Goal: Check status: Check status

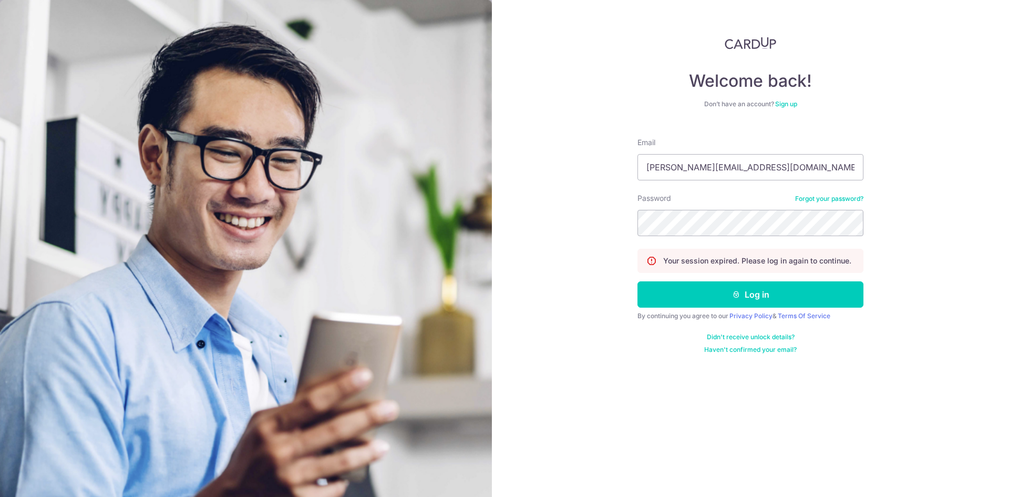
type input "[PERSON_NAME][EMAIL_ADDRESS][DOMAIN_NAME]"
click at [638, 281] on button "Log in" at bounding box center [751, 294] width 226 height 26
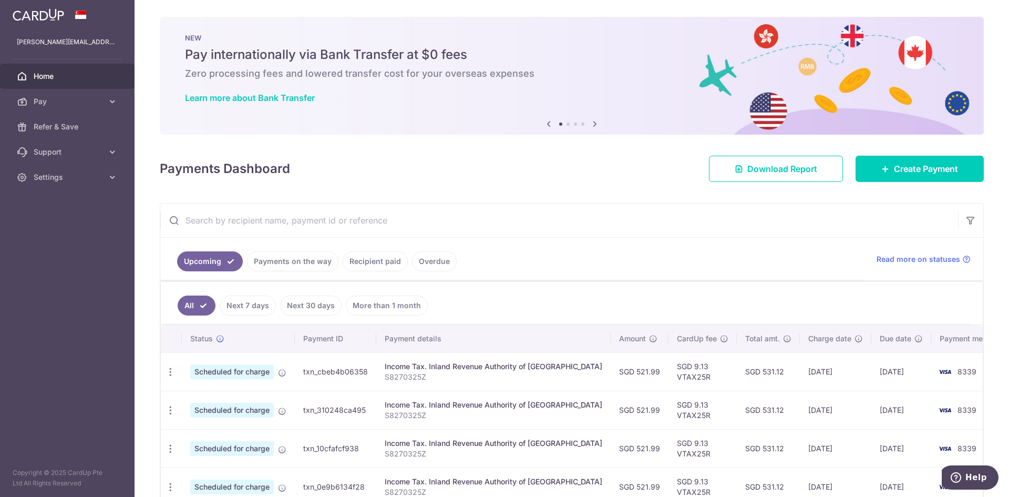
click at [372, 256] on link "Recipient paid" at bounding box center [375, 261] width 65 height 20
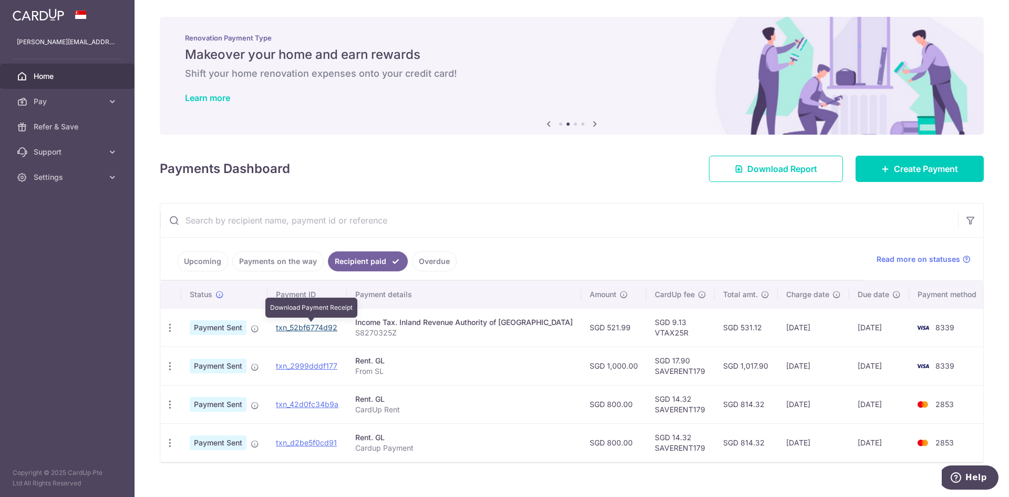
drag, startPoint x: 314, startPoint y: 325, endPoint x: 594, endPoint y: 57, distance: 387.7
click at [314, 325] on link "txn_52bf6774d92" at bounding box center [306, 327] width 61 height 9
click at [274, 265] on link "Payments on the way" at bounding box center [277, 261] width 91 height 20
